Goal: Task Accomplishment & Management: Manage account settings

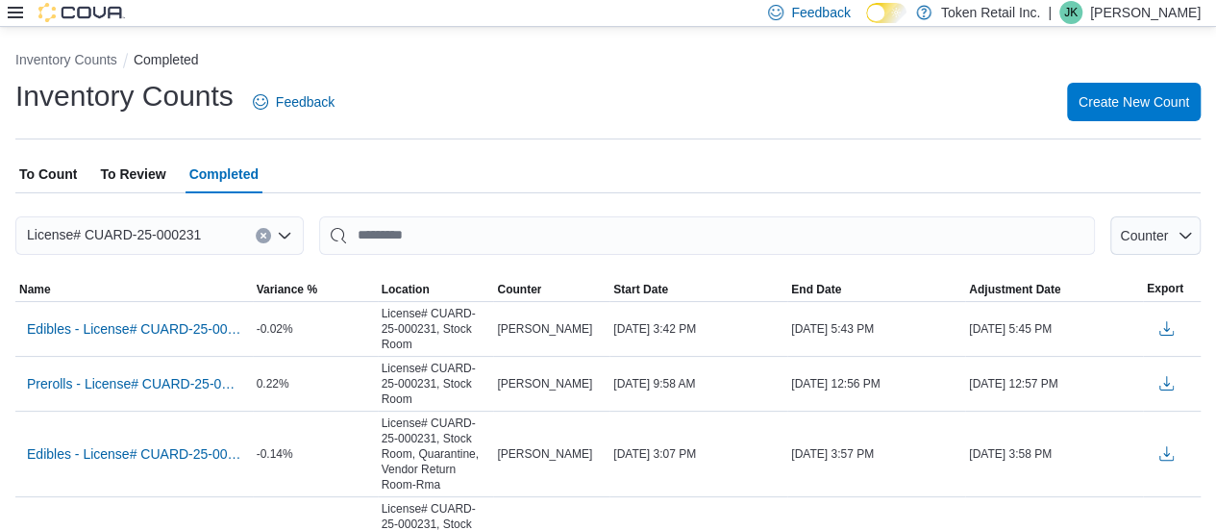
click at [129, 181] on span "To Review" at bounding box center [132, 174] width 65 height 38
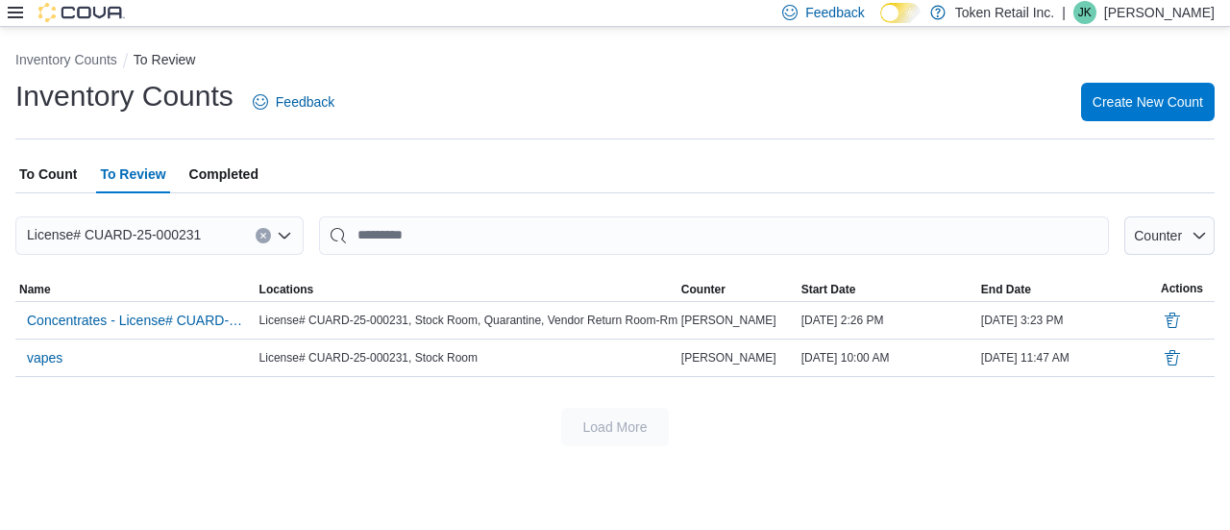
click at [1092, 21] on span "JK" at bounding box center [1084, 12] width 13 height 23
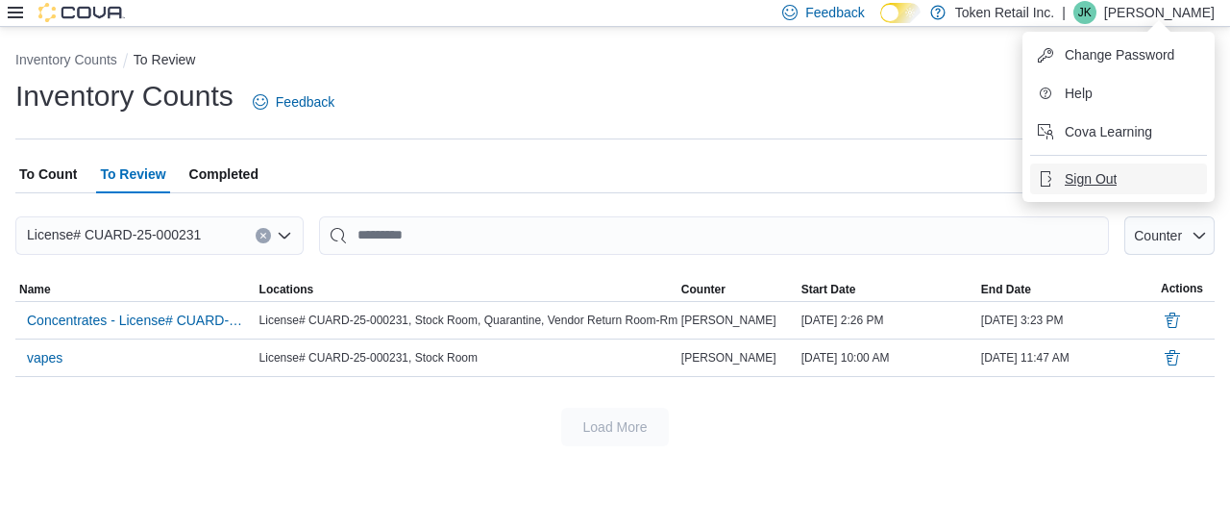
click at [1077, 179] on span "Sign Out" at bounding box center [1091, 178] width 52 height 19
